Goal: Register for event/course

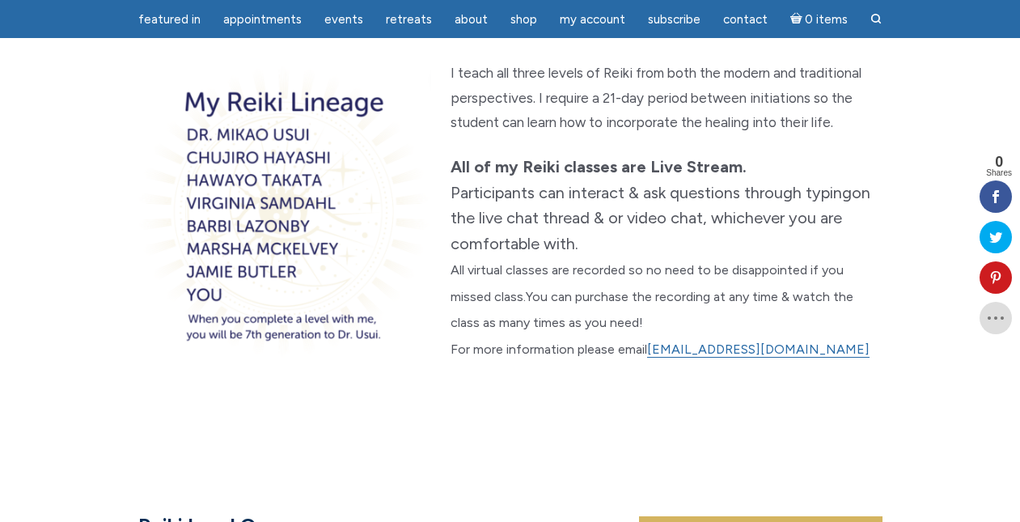
scroll to position [596, 0]
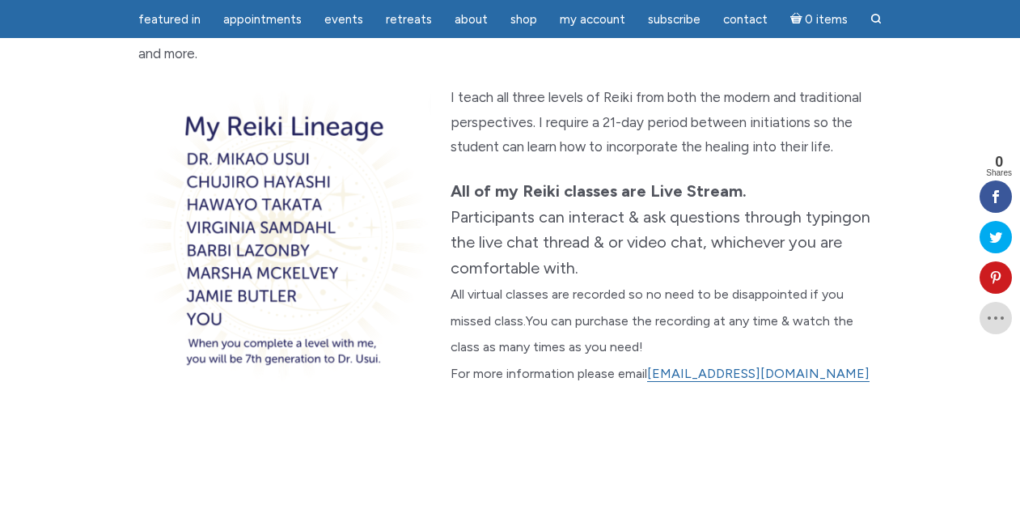
click at [344, 419] on section "Virtual Reiki Classes Reiki Level One Reiki Level Two Reiki Mastership Reiki is…" at bounding box center [510, 2] width 1020 height 938
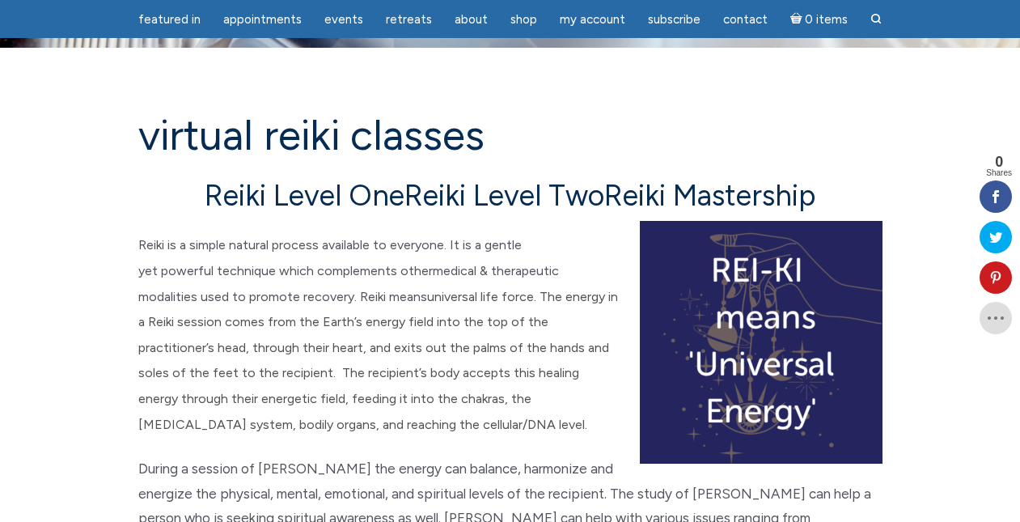
scroll to position [117, 0]
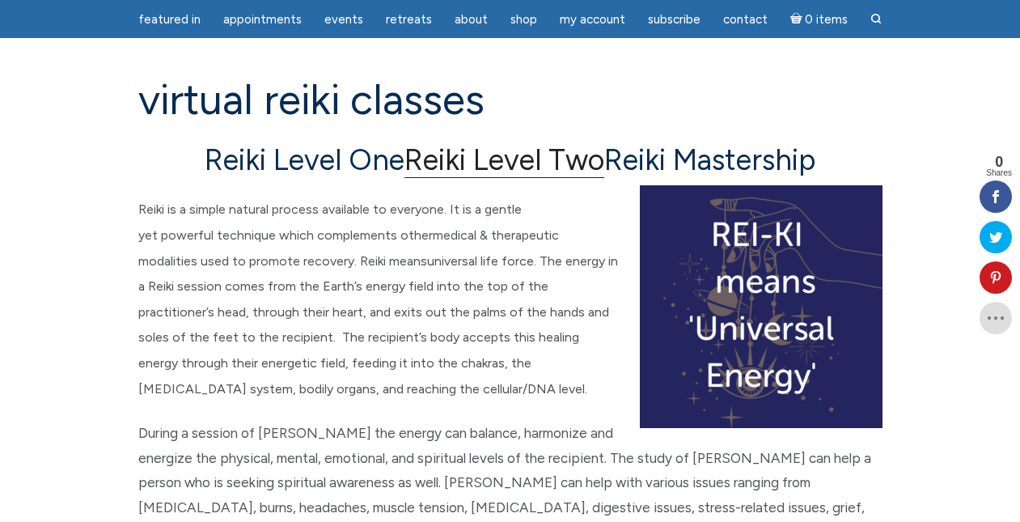
click at [435, 159] on link "Reiki Level Two" at bounding box center [505, 160] width 200 height 36
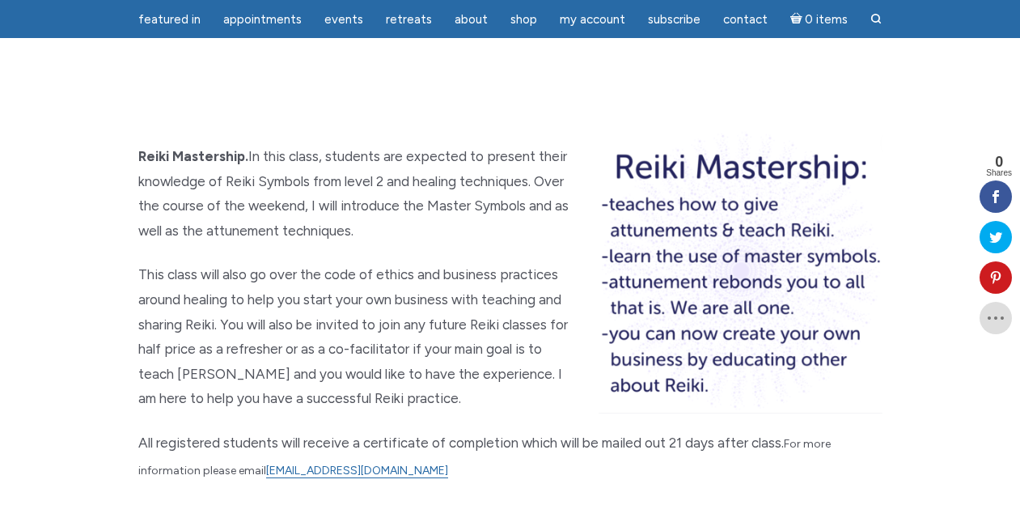
scroll to position [2290, 0]
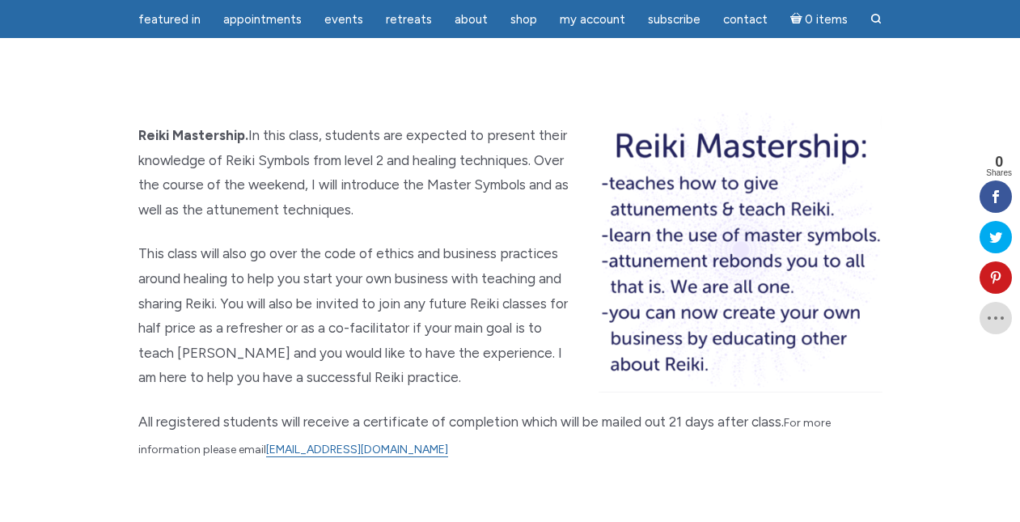
click at [449, 481] on p "main" at bounding box center [510, 493] width 745 height 25
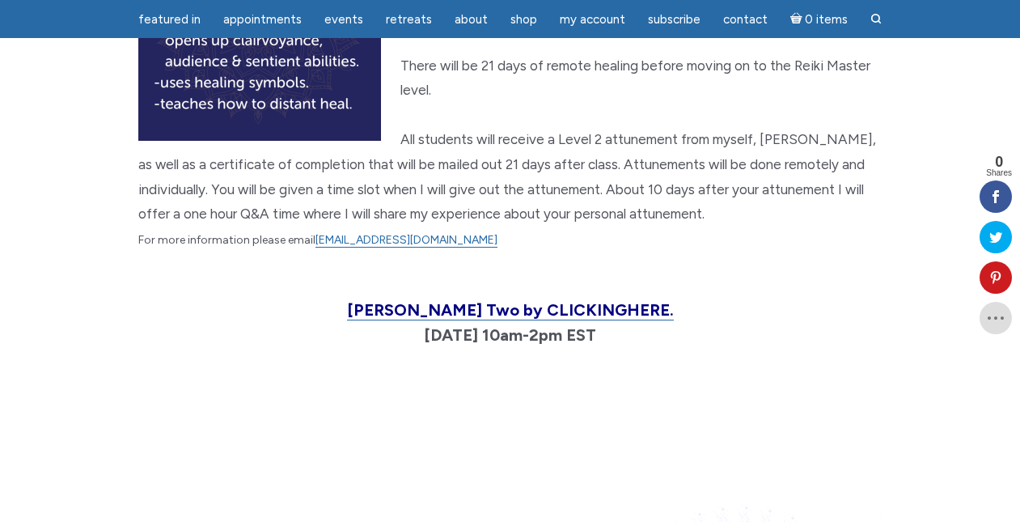
scroll to position [1862, 0]
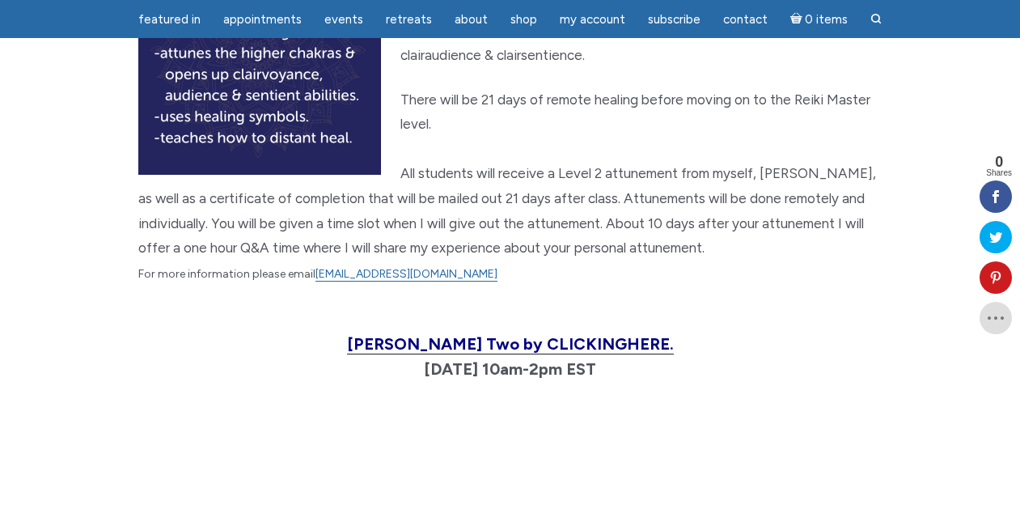
click at [486, 334] on span "Join Reiki Two by CLICKING HERE." at bounding box center [510, 343] width 327 height 19
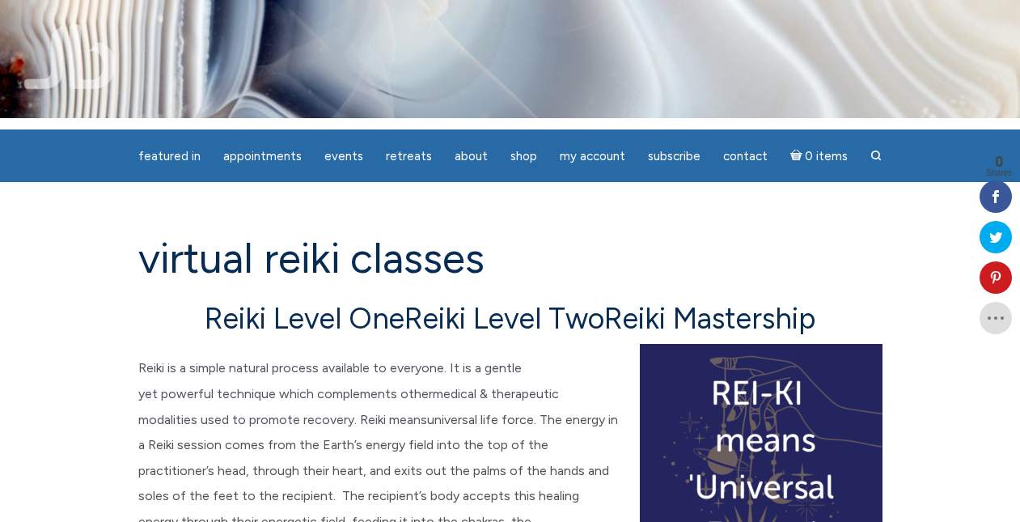
scroll to position [0, 0]
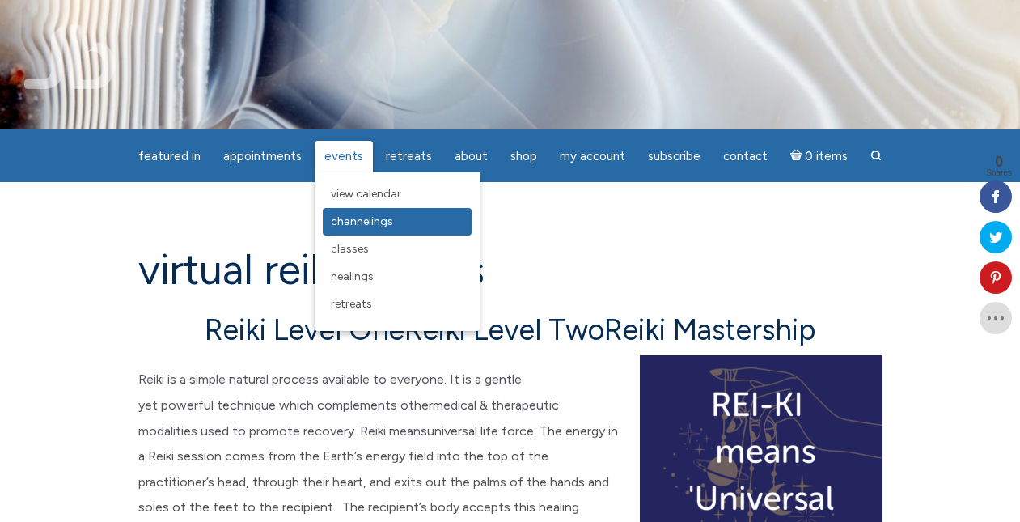
click at [350, 218] on span "Channelings" at bounding box center [362, 221] width 62 height 14
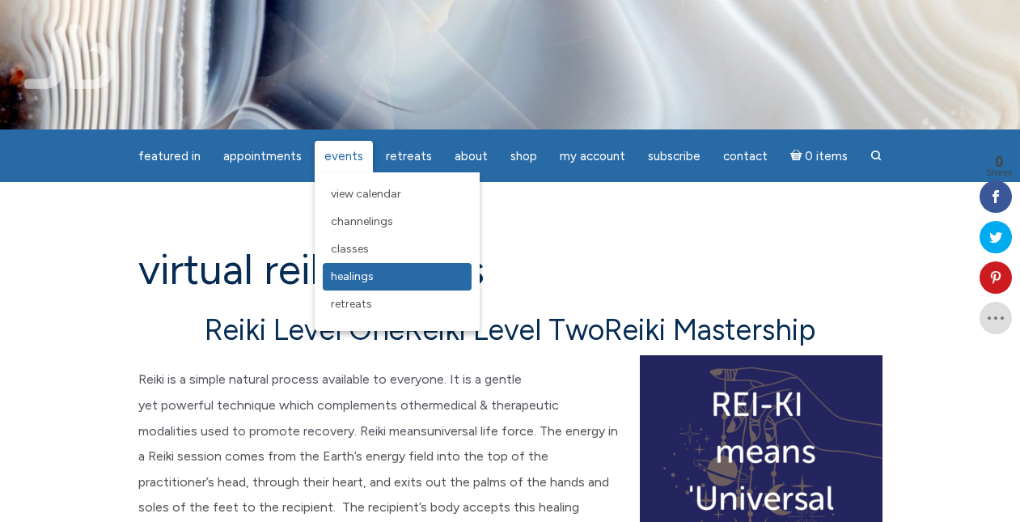
click at [357, 274] on span "Healings" at bounding box center [352, 276] width 43 height 14
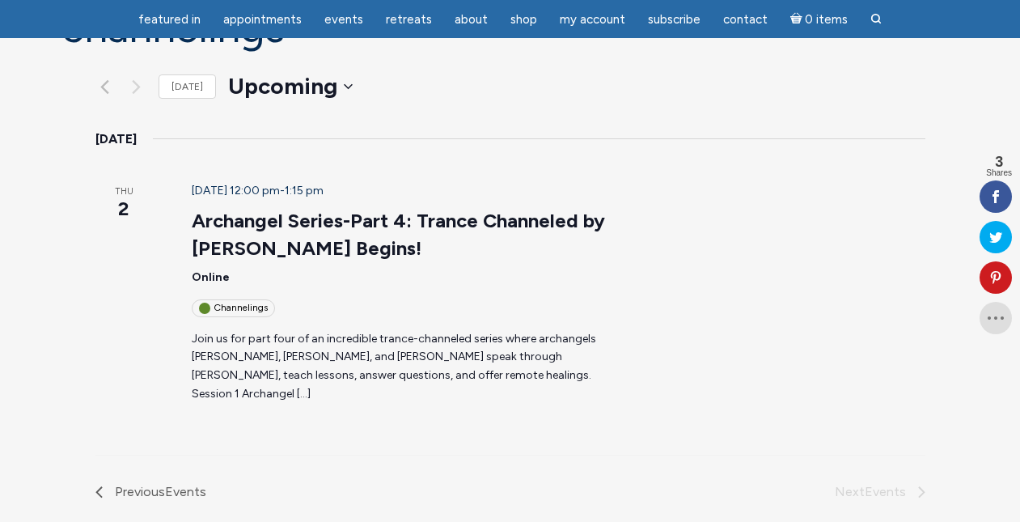
scroll to position [224, 0]
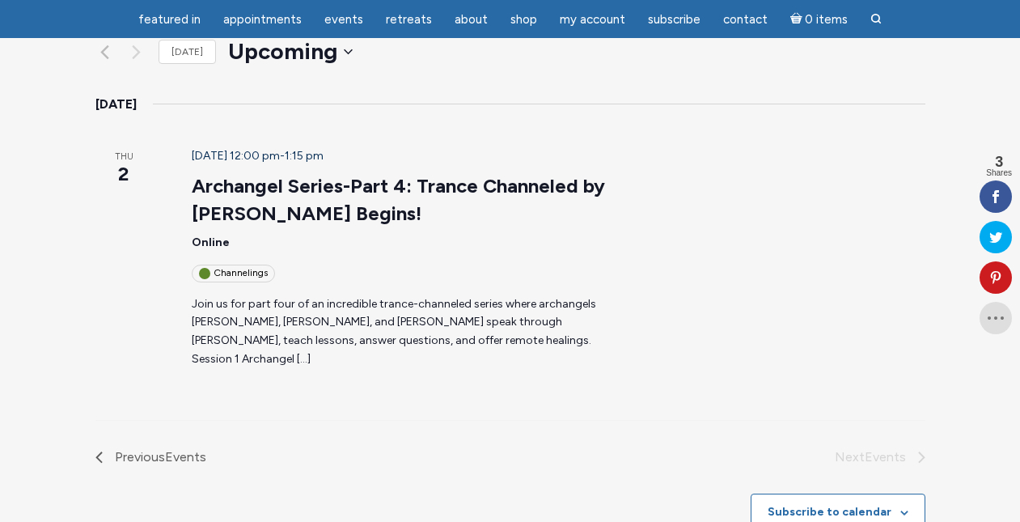
click at [358, 295] on p "Join us for part four of an incredible trance-channeled series where archangels…" at bounding box center [402, 332] width 420 height 74
click at [361, 295] on p "Join us for part four of an incredible trance-channeled series where archangels…" at bounding box center [402, 332] width 420 height 74
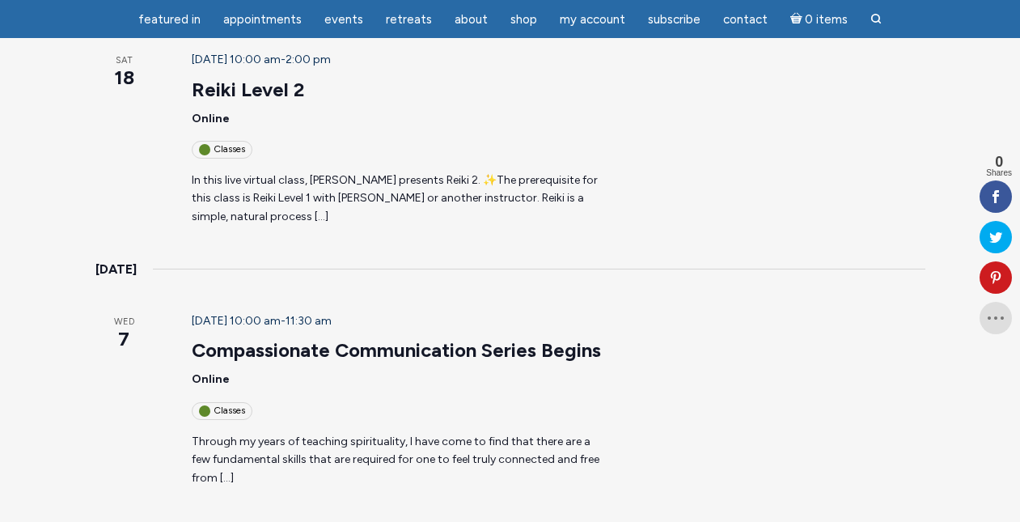
scroll to position [851, 0]
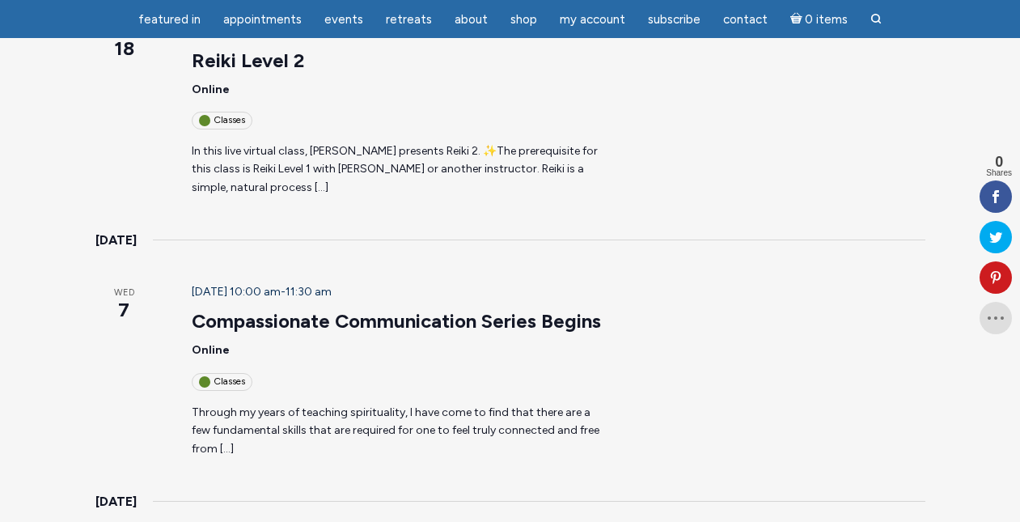
click at [583, 404] on p "Through my years of teaching spirituality, I have come to find that there are a…" at bounding box center [402, 431] width 420 height 55
click at [530, 404] on p "Through my years of teaching spirituality, I have come to find that there are a…" at bounding box center [402, 431] width 420 height 55
click at [277, 404] on p "Through my years of teaching spirituality, I have come to find that there are a…" at bounding box center [402, 431] width 420 height 55
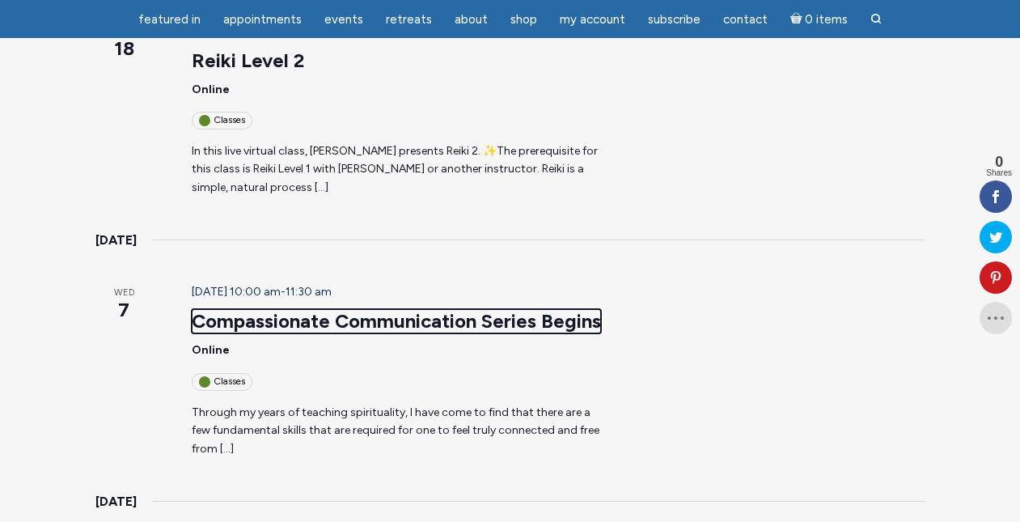
click at [293, 309] on link "Compassionate Communication Series Begins" at bounding box center [396, 321] width 409 height 24
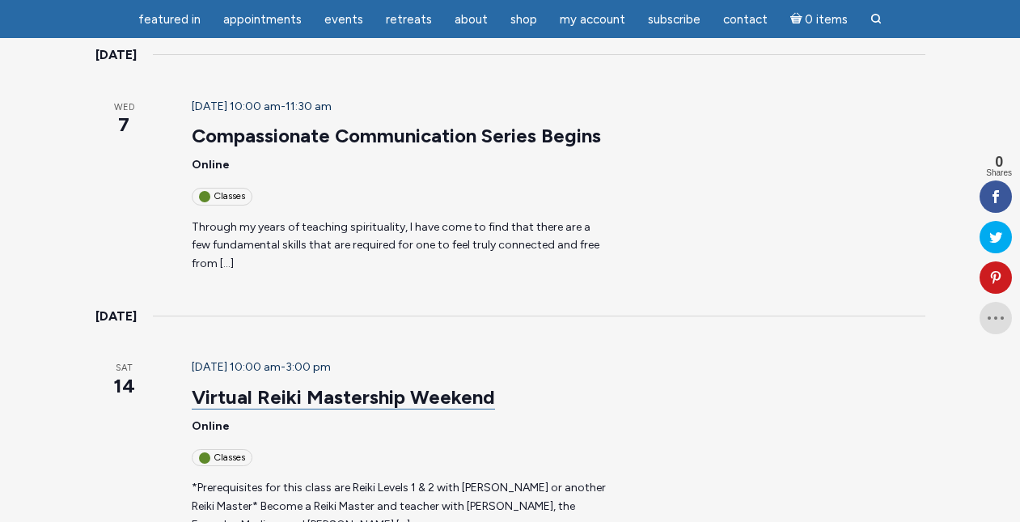
scroll to position [1046, 0]
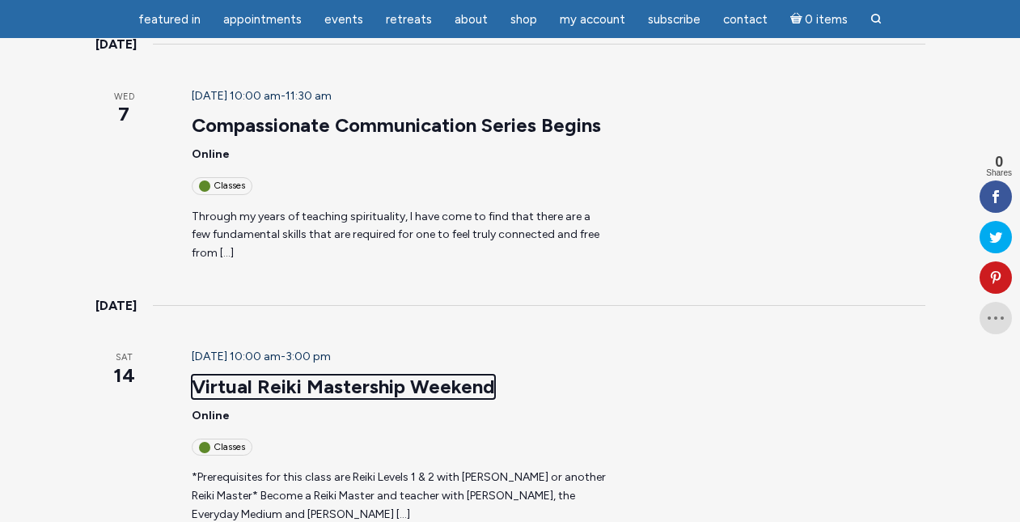
click at [324, 375] on link "Virtual Reiki Mastership Weekend" at bounding box center [343, 387] width 303 height 24
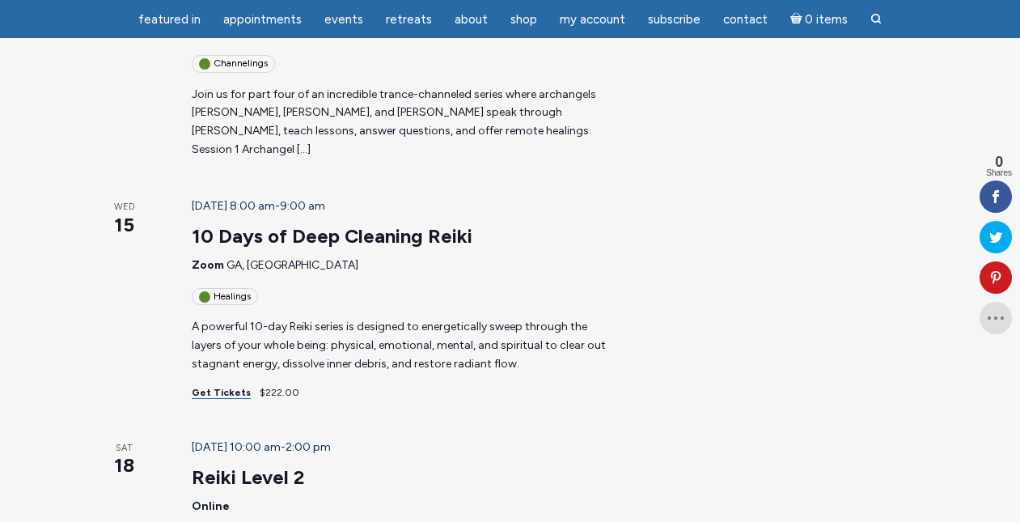
scroll to position [0, 0]
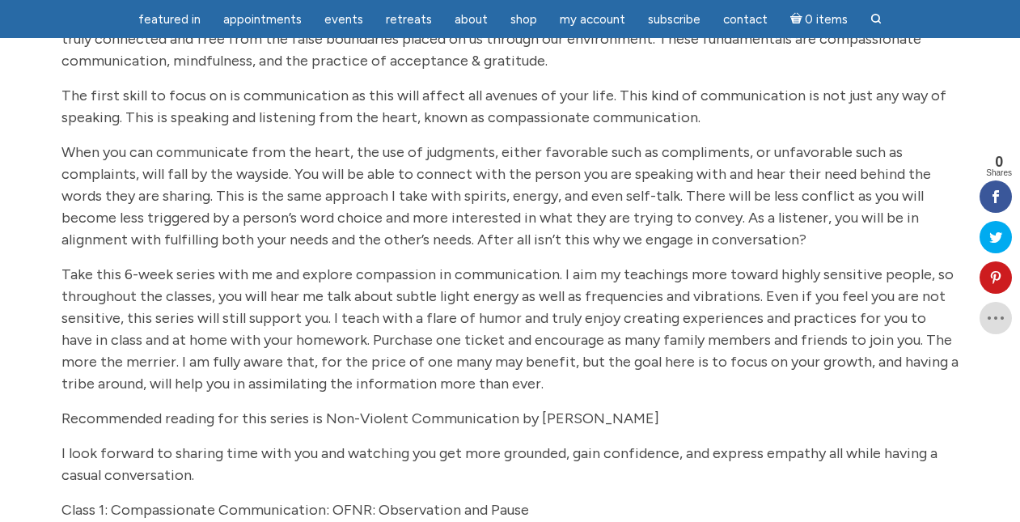
scroll to position [269, 0]
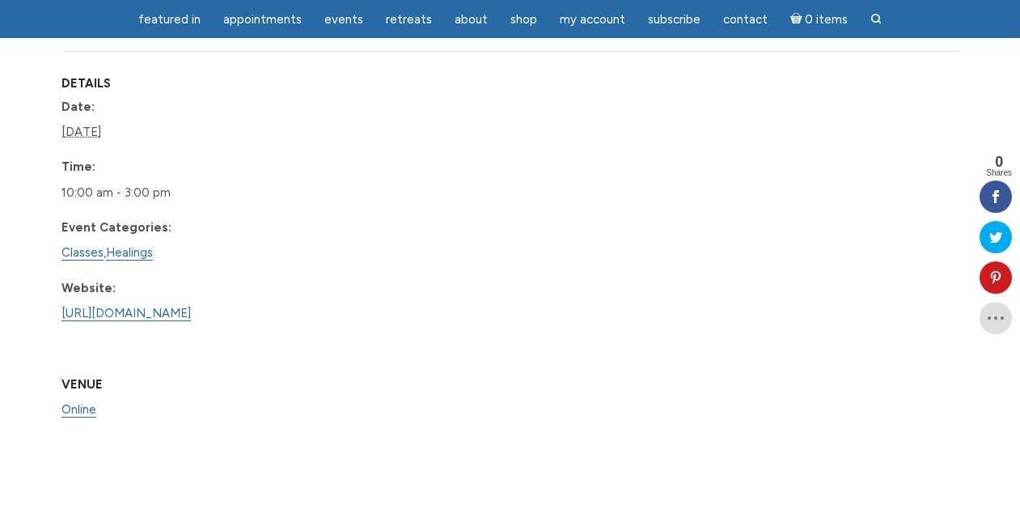
scroll to position [830, 0]
